Goal: Information Seeking & Learning: Learn about a topic

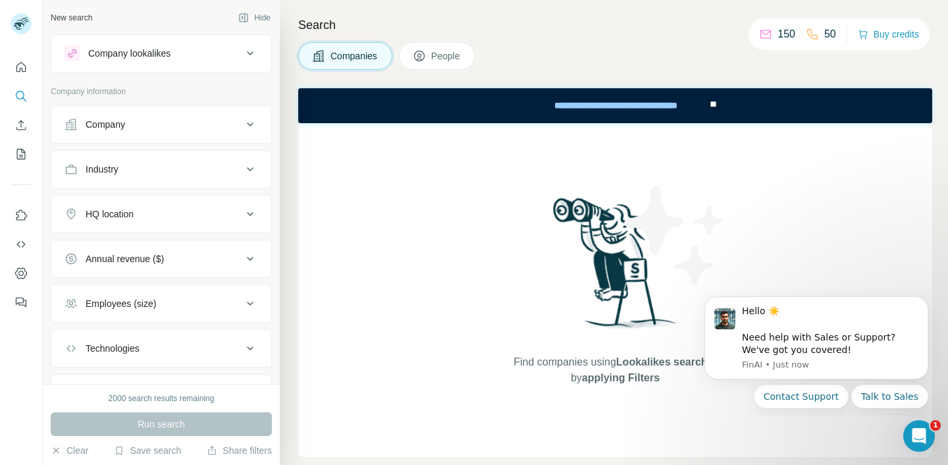
click at [157, 131] on button "Company" at bounding box center [161, 125] width 220 height 32
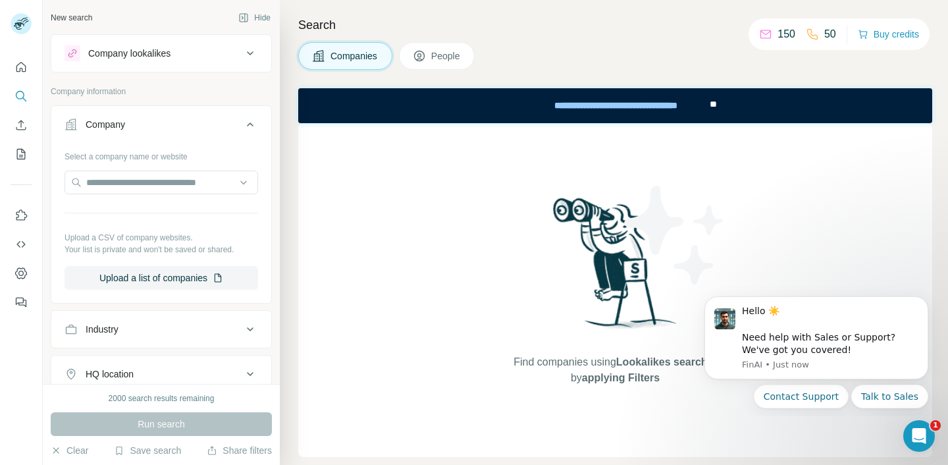
click at [157, 131] on button "Company" at bounding box center [161, 127] width 220 height 37
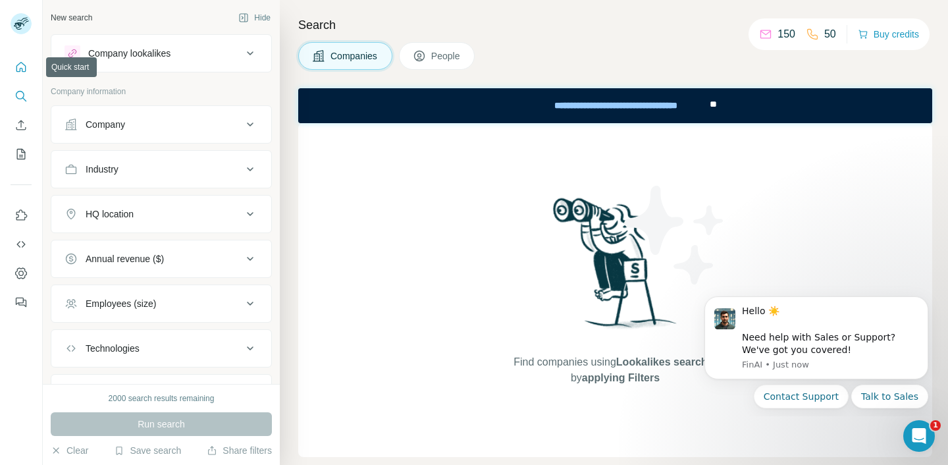
click at [20, 69] on icon "Quick start" at bounding box center [20, 67] width 13 height 13
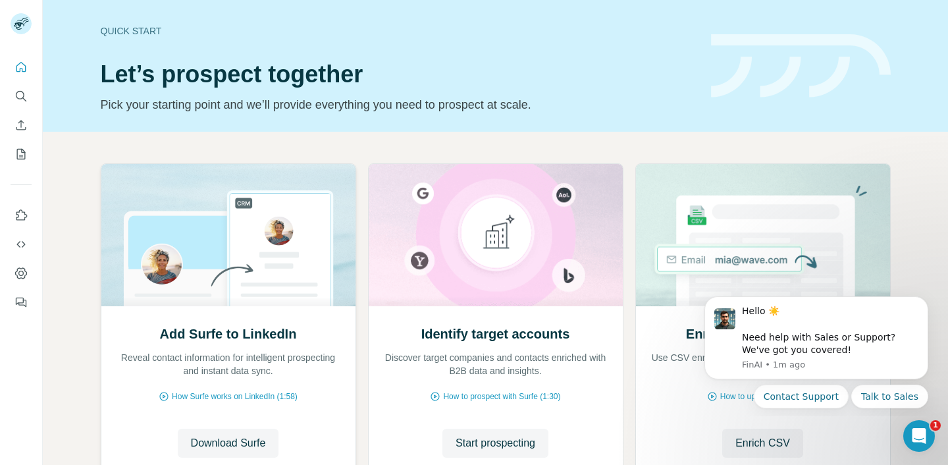
scroll to position [101, 0]
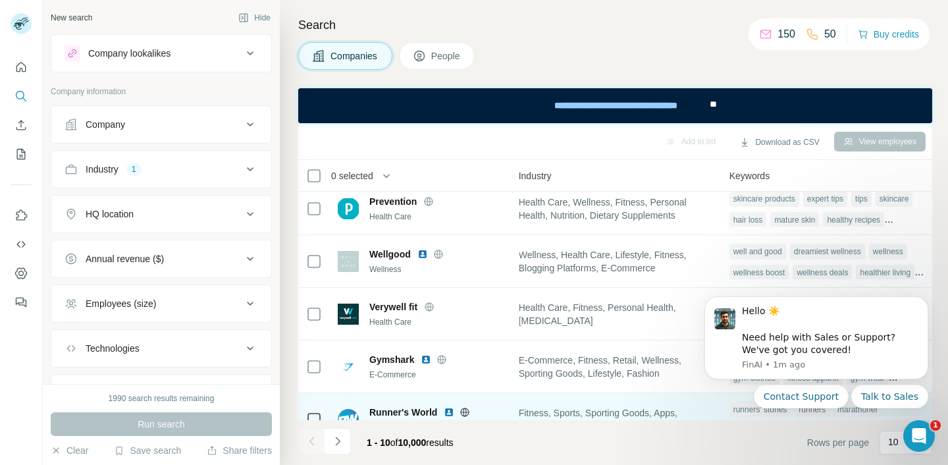
scroll to position [0, 976]
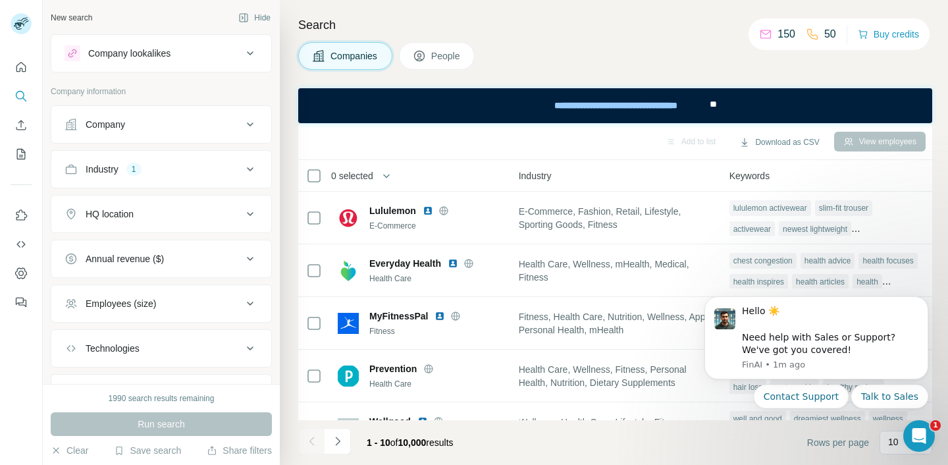
click at [887, 142] on div "View employees" at bounding box center [880, 142] width 92 height 20
click at [922, 301] on icon "Dismiss notification" at bounding box center [924, 300] width 7 height 7
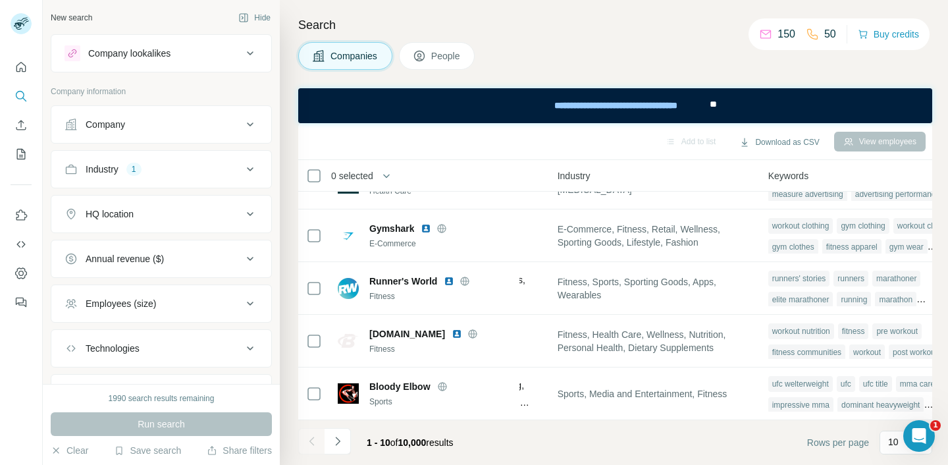
scroll to position [306, 976]
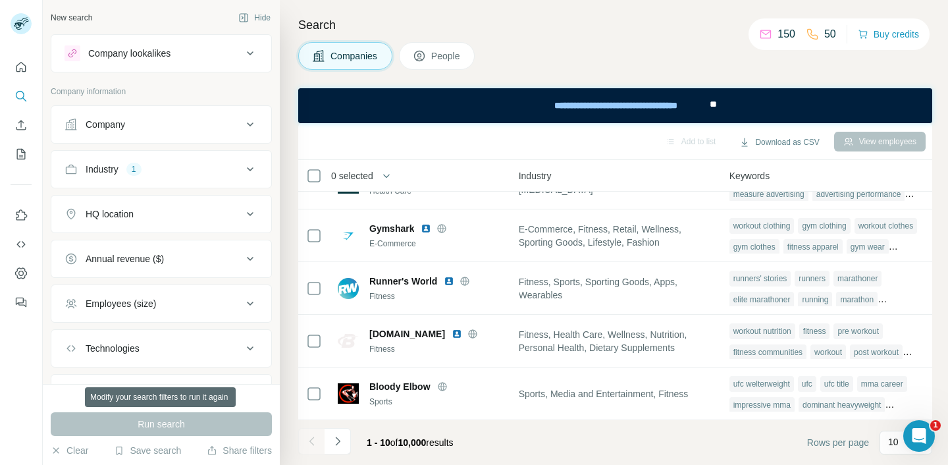
click at [238, 423] on div "Run search" at bounding box center [161, 424] width 221 height 24
click at [228, 126] on div "Company" at bounding box center [154, 124] width 178 height 13
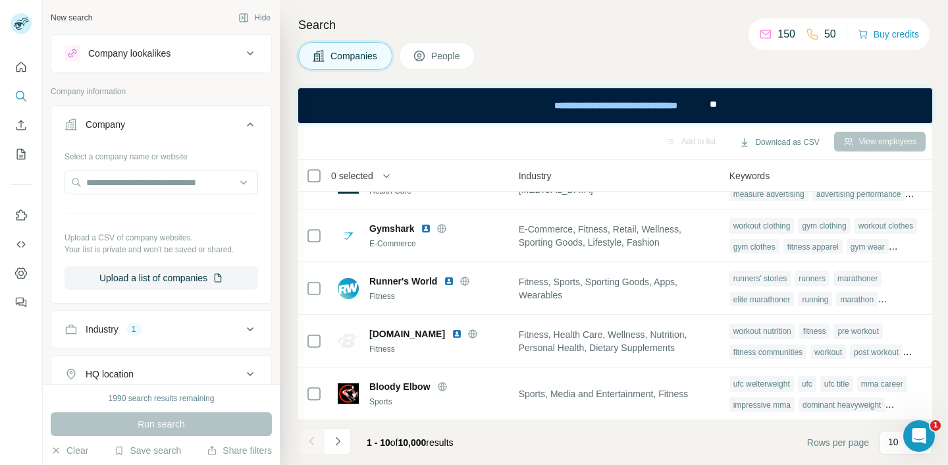
click at [242, 129] on icon at bounding box center [250, 125] width 16 height 16
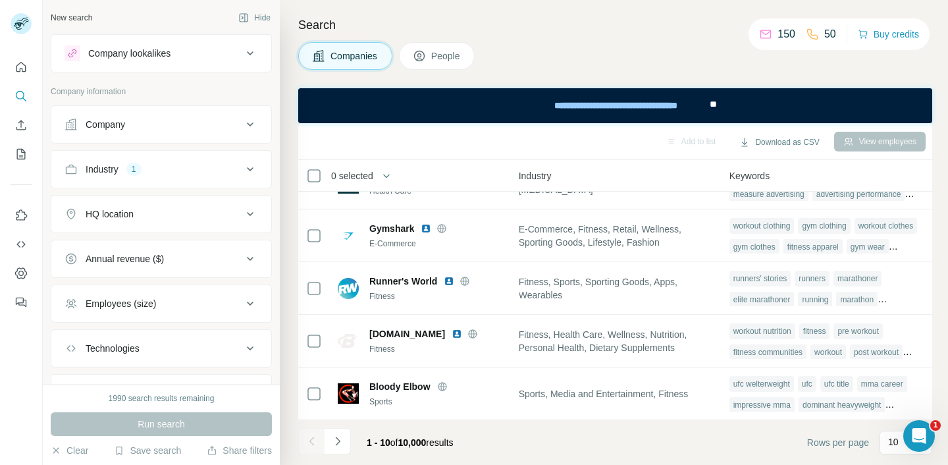
click at [240, 179] on button "Industry 1" at bounding box center [161, 169] width 220 height 32
click at [242, 174] on icon at bounding box center [250, 169] width 16 height 16
click at [242, 161] on icon at bounding box center [250, 169] width 16 height 16
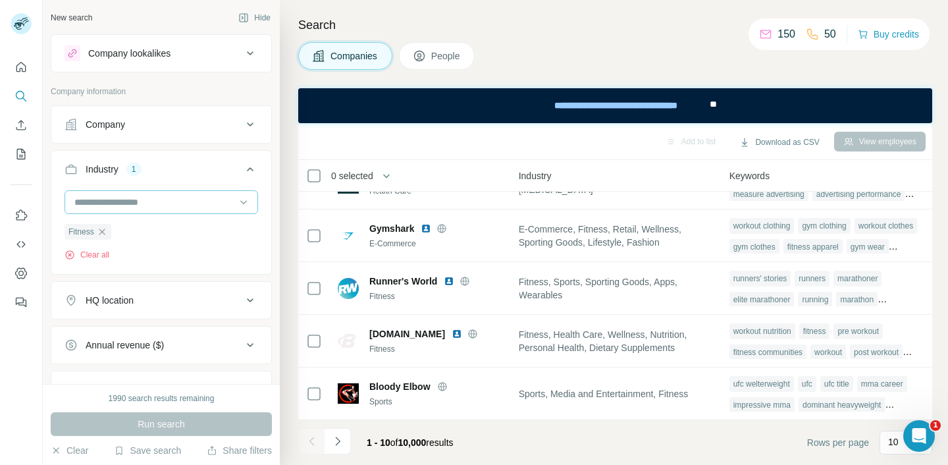
click at [215, 199] on input at bounding box center [154, 202] width 163 height 14
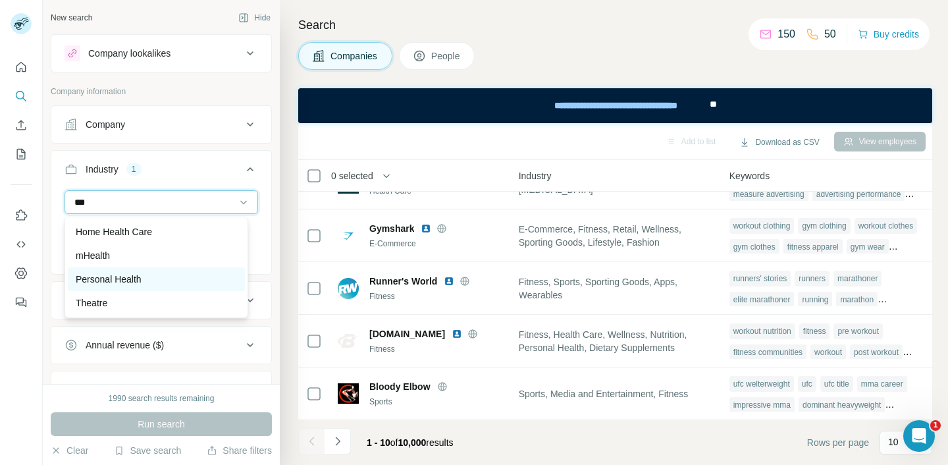
type input "***"
click at [192, 277] on div "Personal Health" at bounding box center [156, 279] width 161 height 13
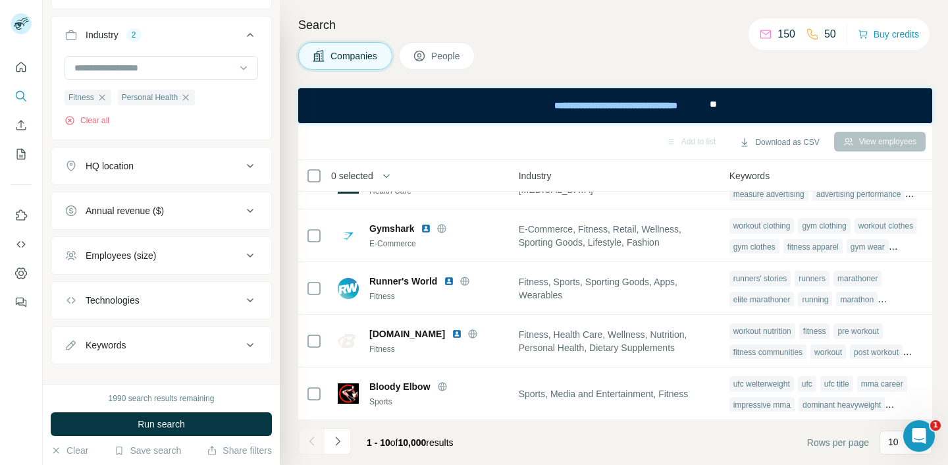
scroll to position [151, 0]
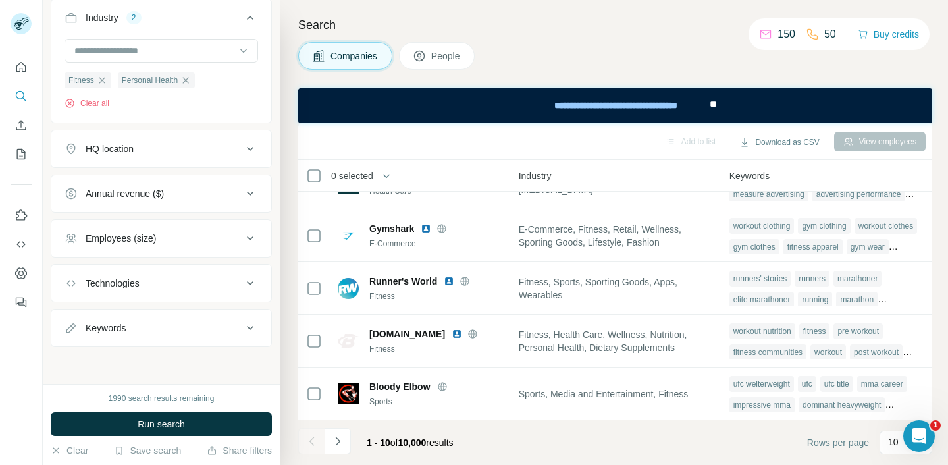
click at [242, 235] on icon at bounding box center [250, 238] width 16 height 16
click at [188, 325] on div "Keywords" at bounding box center [154, 327] width 178 height 13
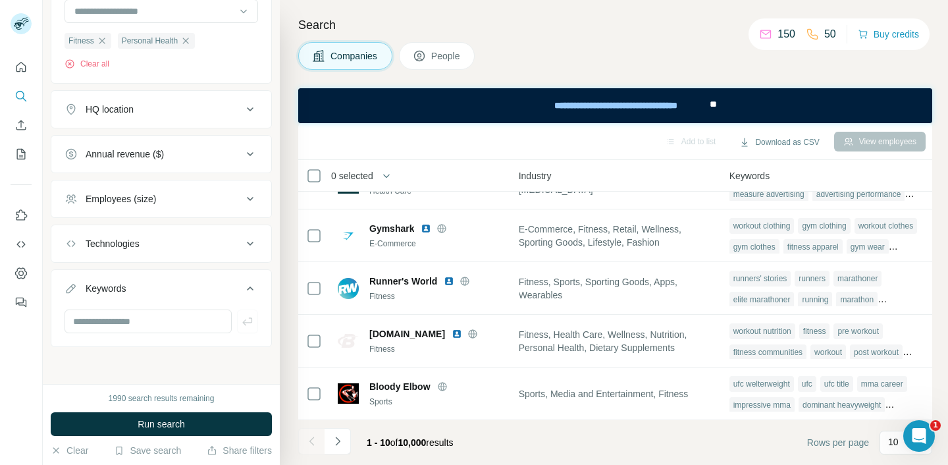
click at [242, 280] on button "Keywords" at bounding box center [161, 291] width 220 height 37
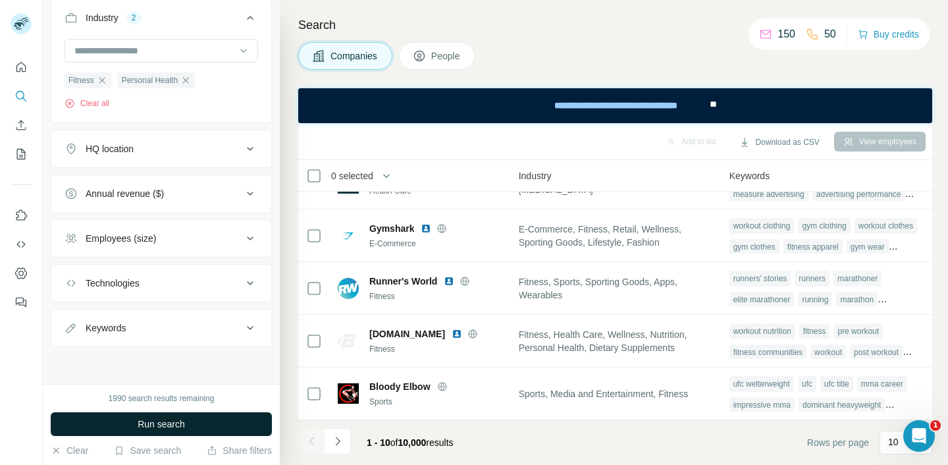
click at [194, 429] on button "Run search" at bounding box center [161, 424] width 221 height 24
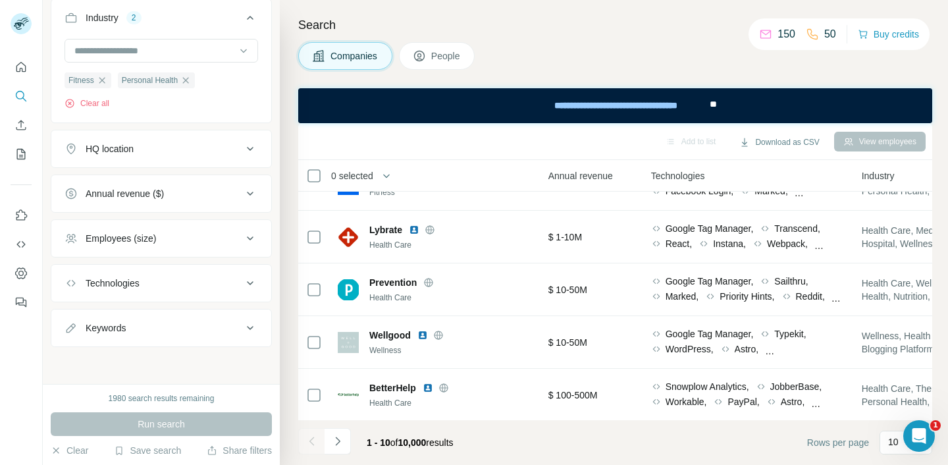
scroll to position [0, 626]
